Goal: Entertainment & Leisure: Consume media (video, audio)

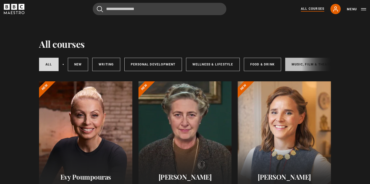
click at [301, 66] on link "Music, Film & Theatre" at bounding box center [313, 64] width 55 height 13
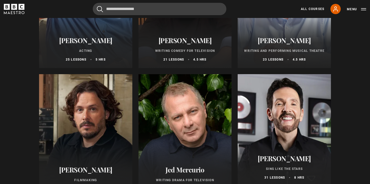
click at [289, 116] on div at bounding box center [284, 135] width 93 height 123
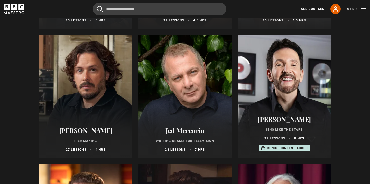
scroll to position [175, 0]
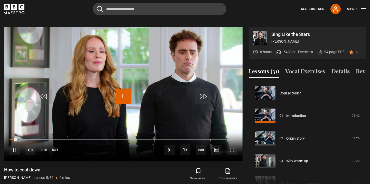
click at [125, 90] on span "Video Player" at bounding box center [123, 96] width 15 height 15
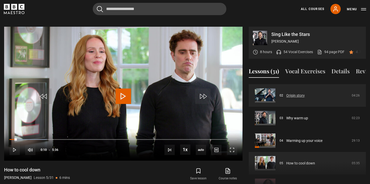
scroll to position [44, 0]
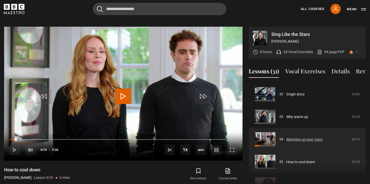
click at [299, 137] on link "Warming up your voice" at bounding box center [305, 139] width 36 height 5
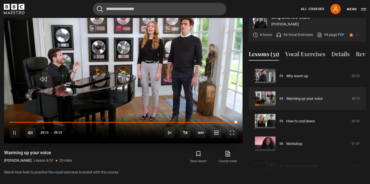
scroll to position [265, 0]
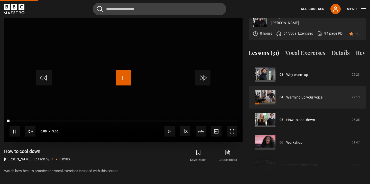
click at [125, 74] on span "Video Player" at bounding box center [123, 77] width 15 height 15
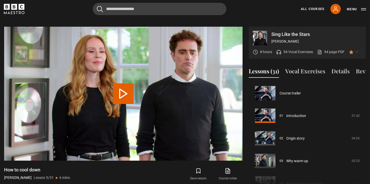
scroll to position [91, 0]
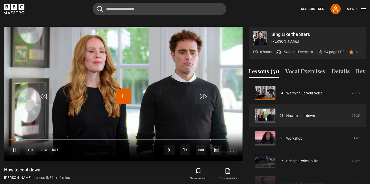
click at [125, 89] on span "Video Player" at bounding box center [123, 96] width 15 height 15
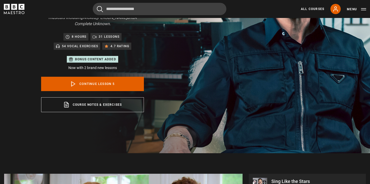
scroll to position [0, 0]
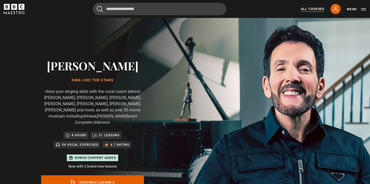
click at [310, 9] on link "All Courses" at bounding box center [312, 9] width 23 height 5
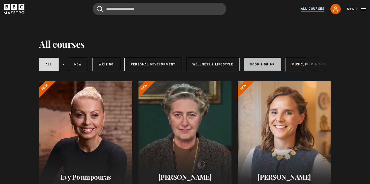
click at [259, 68] on link "Food & Drink" at bounding box center [262, 64] width 37 height 13
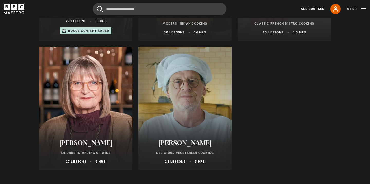
scroll to position [293, 0]
click at [82, 121] on div at bounding box center [85, 108] width 93 height 123
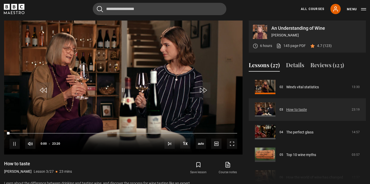
click at [287, 108] on link "How to taste​" at bounding box center [297, 109] width 21 height 5
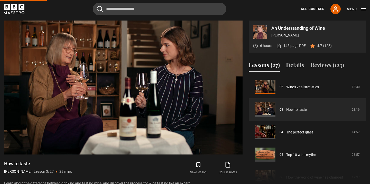
click at [291, 109] on link "How to taste​" at bounding box center [297, 109] width 21 height 5
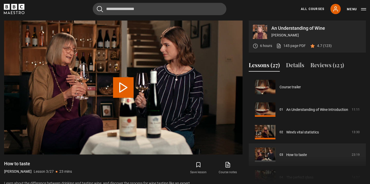
scroll to position [45, 0]
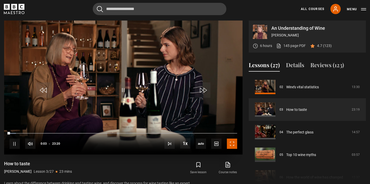
click at [232, 142] on span "Video Player" at bounding box center [232, 144] width 10 height 10
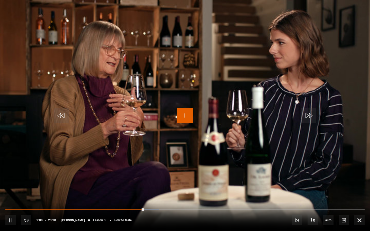
click at [187, 116] on span "Video Player" at bounding box center [184, 115] width 15 height 15
click at [185, 116] on span "Video Player" at bounding box center [184, 115] width 15 height 15
click at [183, 117] on span "Video Player" at bounding box center [184, 115] width 15 height 15
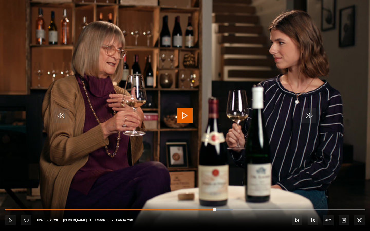
click at [185, 114] on span "Video Player" at bounding box center [184, 115] width 15 height 15
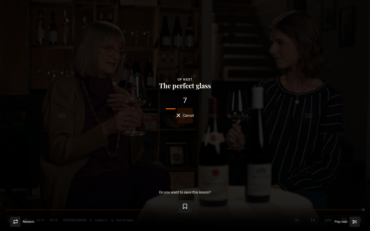
click at [188, 116] on span "Cancel" at bounding box center [188, 116] width 11 height 4
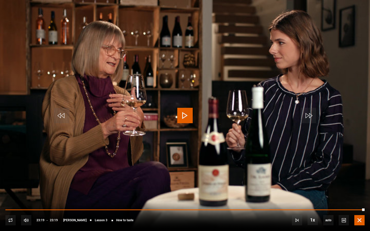
click at [361, 184] on span "Video Player" at bounding box center [360, 221] width 10 height 10
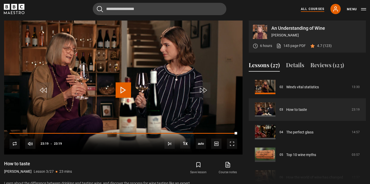
click at [313, 10] on link "All Courses" at bounding box center [312, 9] width 23 height 5
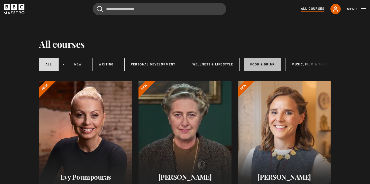
click at [261, 67] on link "Food & Drink" at bounding box center [262, 64] width 37 height 13
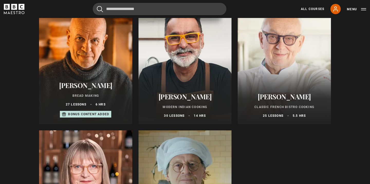
scroll to position [209, 0]
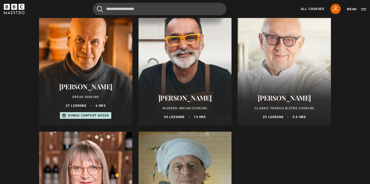
click at [185, 98] on h2 "[PERSON_NAME]" at bounding box center [185, 98] width 81 height 8
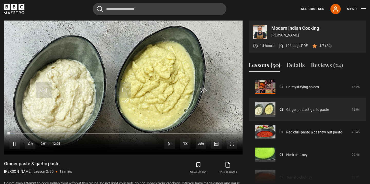
click at [291, 111] on link "Ginger paste & garlic paste" at bounding box center [308, 109] width 43 height 5
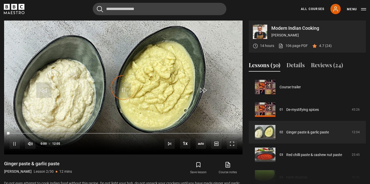
scroll to position [23, 0]
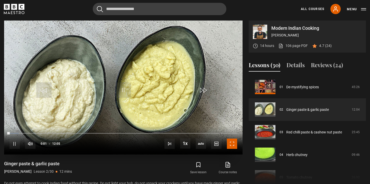
click at [233, 144] on span "Video Player" at bounding box center [232, 144] width 10 height 10
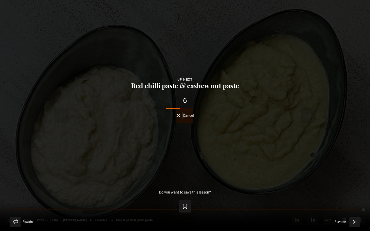
click at [186, 117] on span "Cancel" at bounding box center [188, 116] width 11 height 4
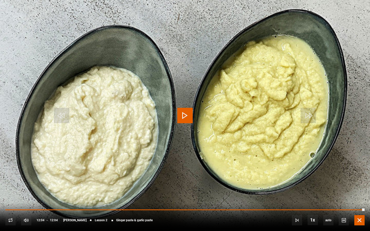
click at [358, 184] on span "Video Player" at bounding box center [360, 221] width 10 height 10
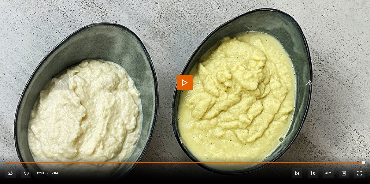
scroll to position [363, 0]
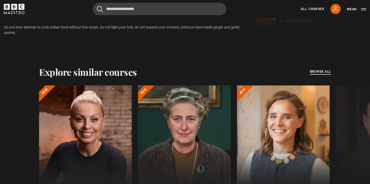
click at [326, 74] on span "browse all" at bounding box center [320, 71] width 21 height 5
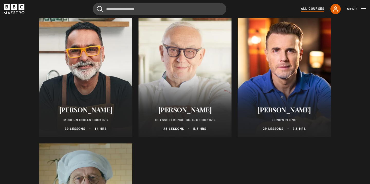
scroll to position [1880, 0]
